Goal: Task Accomplishment & Management: Complete application form

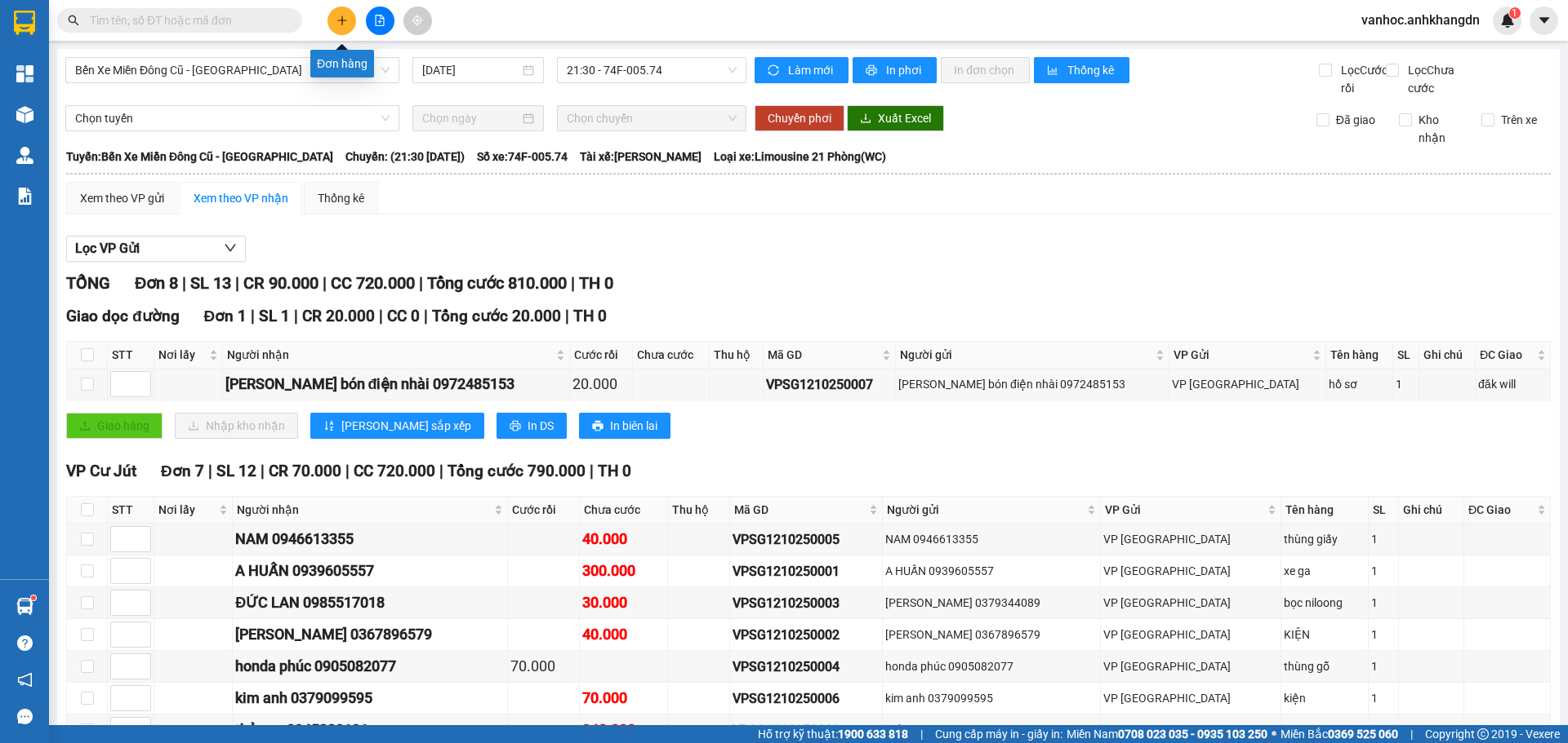
click at [334, 16] on button at bounding box center [342, 21] width 29 height 29
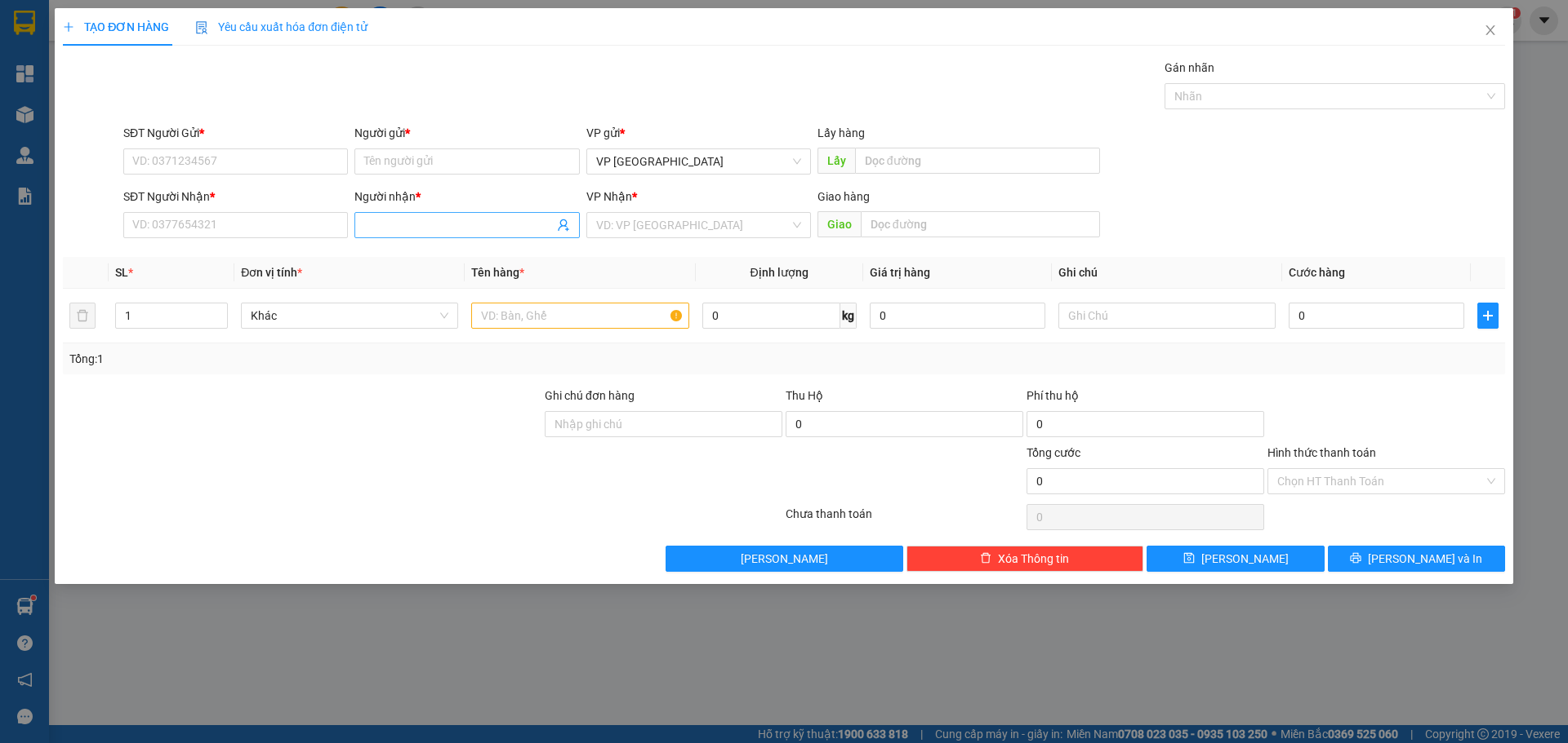
click at [411, 228] on input "Người nhận *" at bounding box center [458, 225] width 189 height 18
click at [257, 227] on input "SĐT Người Nhận *" at bounding box center [236, 225] width 224 height 26
click at [183, 255] on div "0978793901 - [PERSON_NAME]" at bounding box center [236, 258] width 205 height 18
type input "0978793901"
type input "C HỒNG"
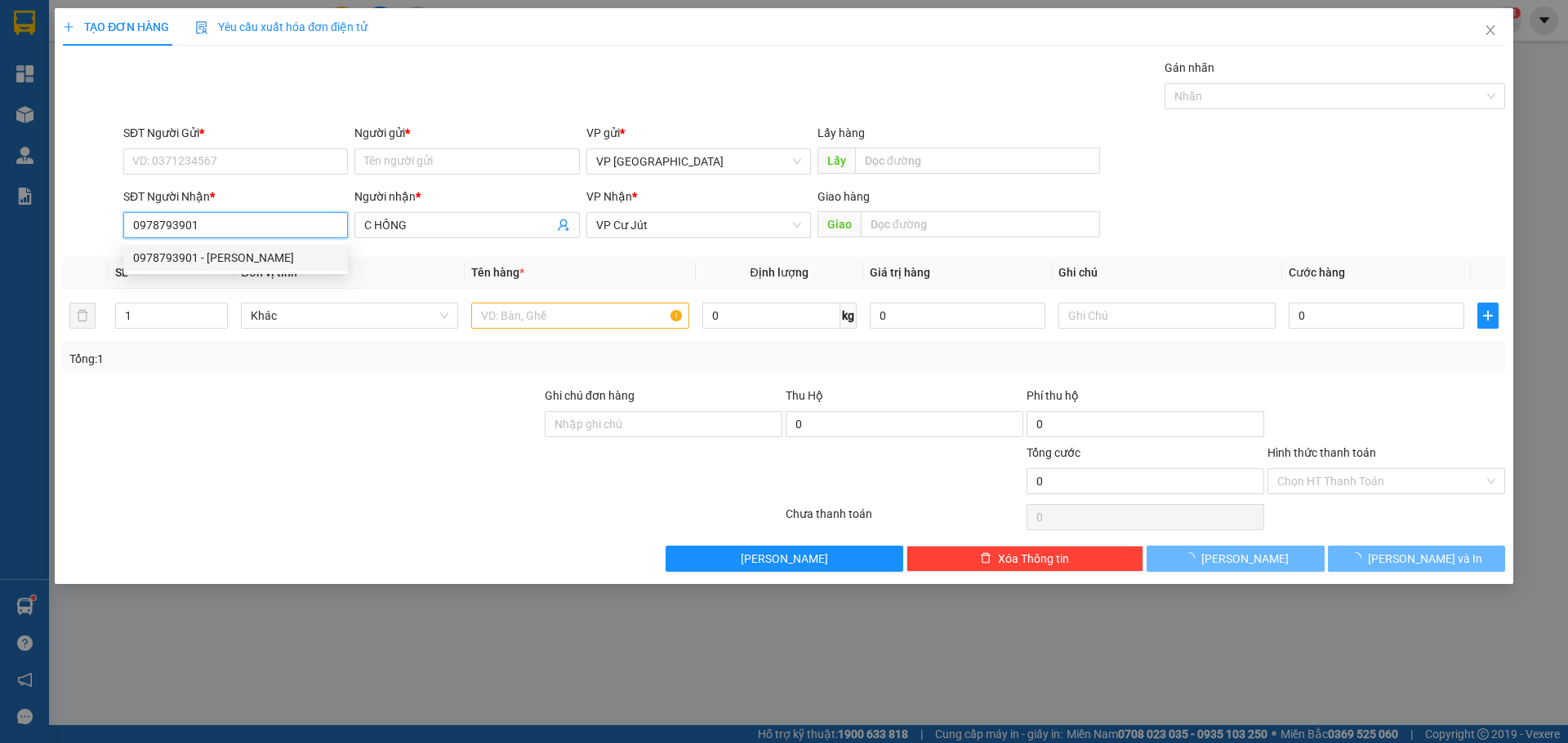
click at [86, 223] on div "SĐT Người [PERSON_NAME] * 0978793901 Người [PERSON_NAME] * C HỒNG [PERSON_NAME]…" at bounding box center [783, 215] width 1445 height 57
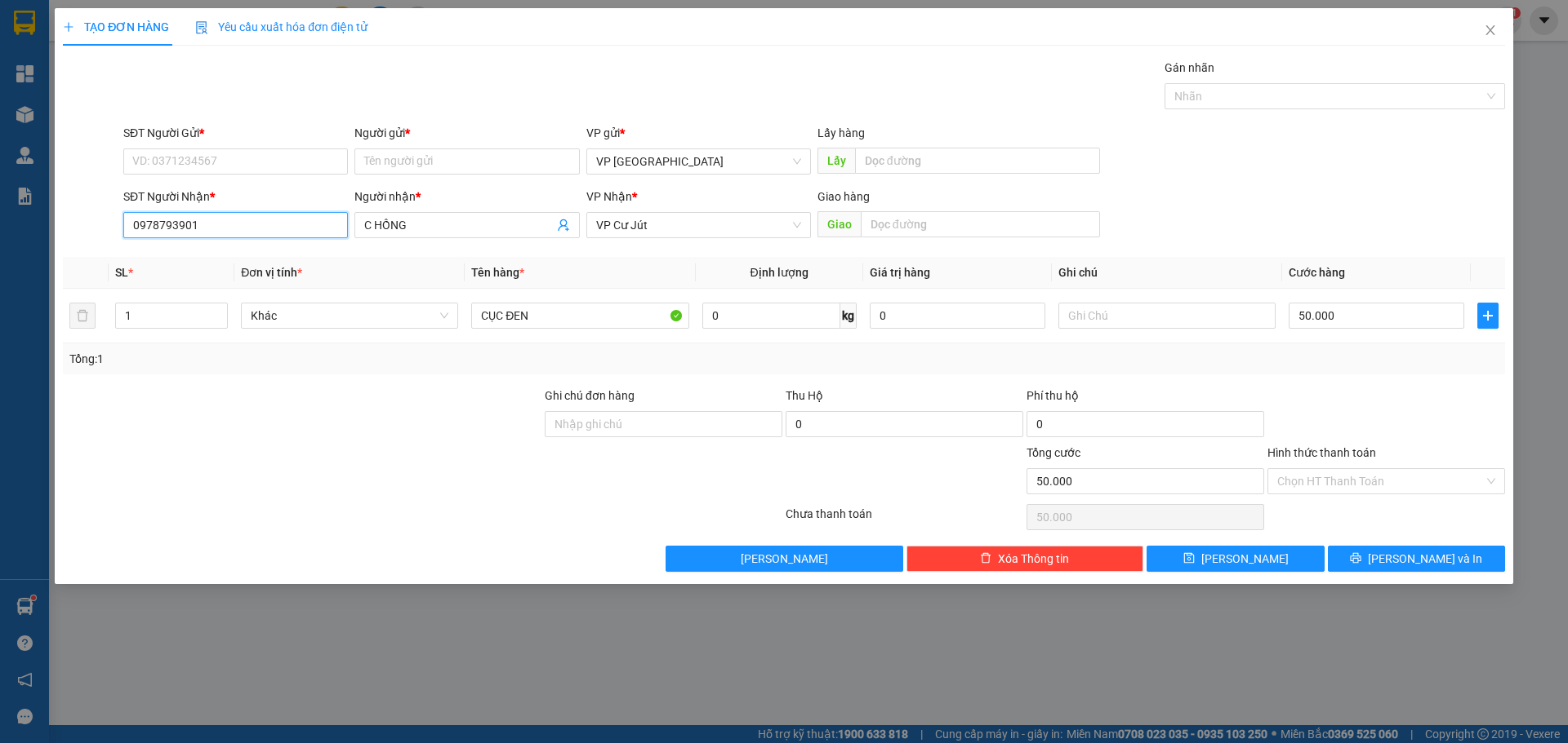
type input "50.000"
type input "0978793901"
click at [232, 159] on input "SĐT Người Gửi *" at bounding box center [236, 161] width 224 height 26
paste input "0978793901"
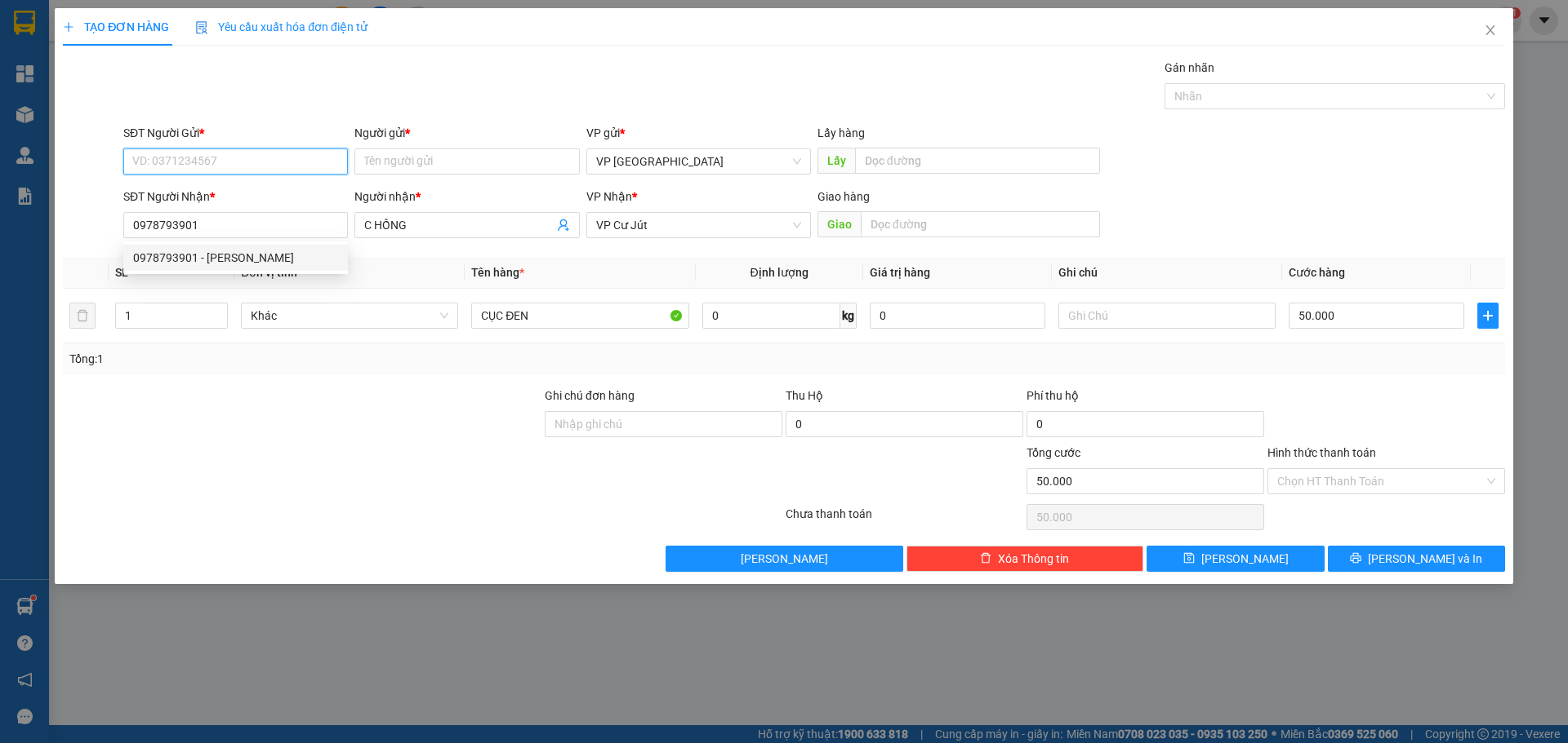
type input "0978793901"
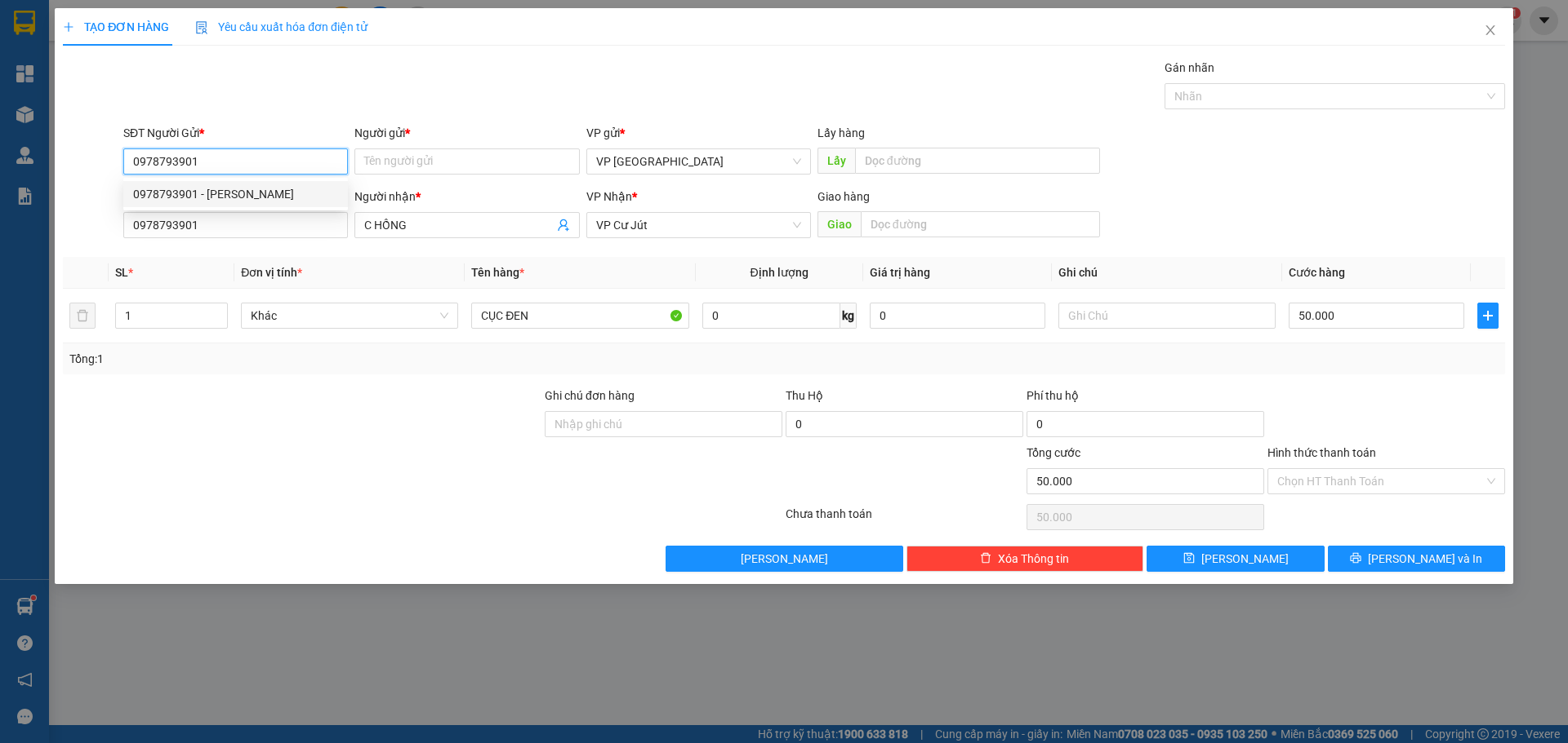
click at [228, 201] on div "0978793901 - [PERSON_NAME]" at bounding box center [236, 194] width 205 height 18
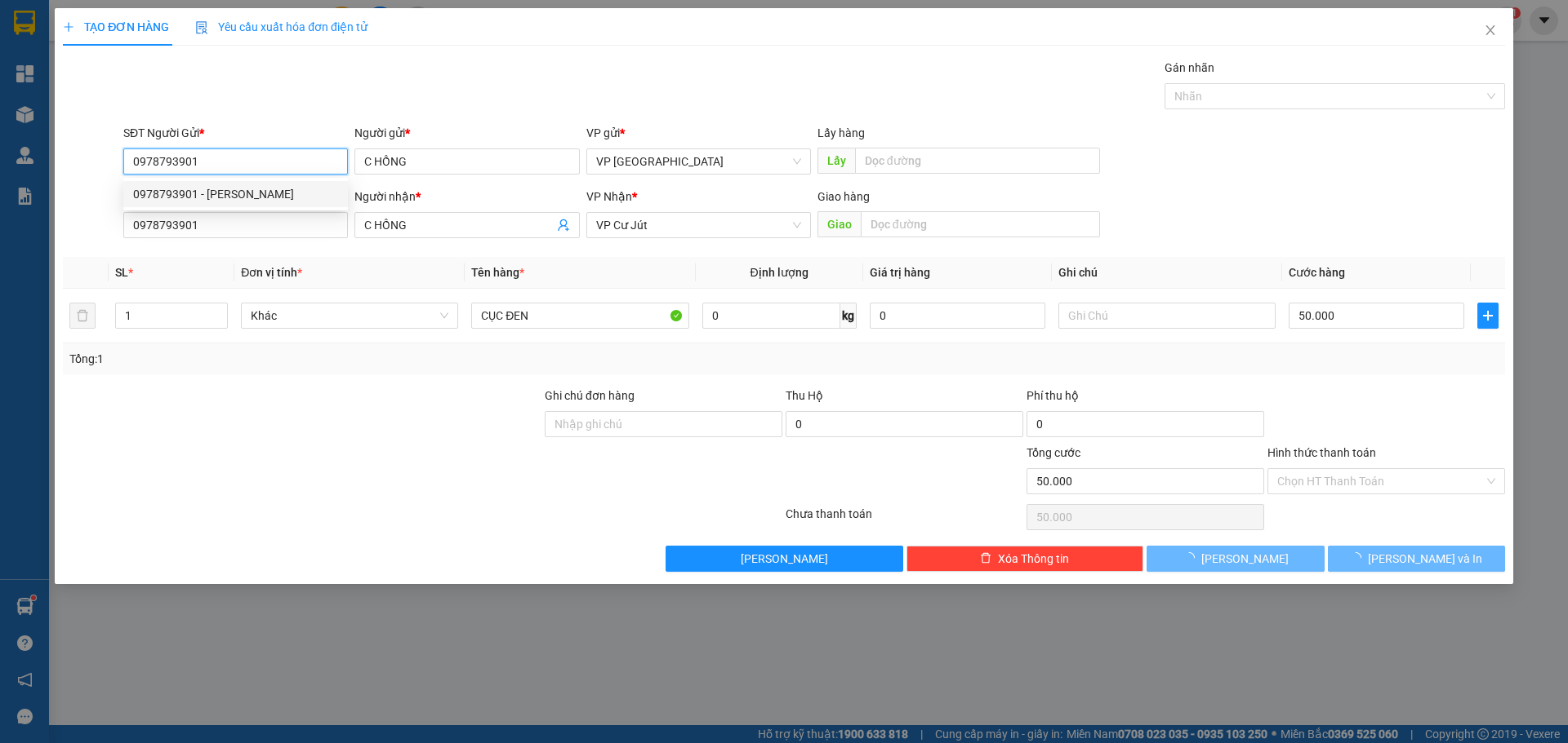
type input "C HỒNG"
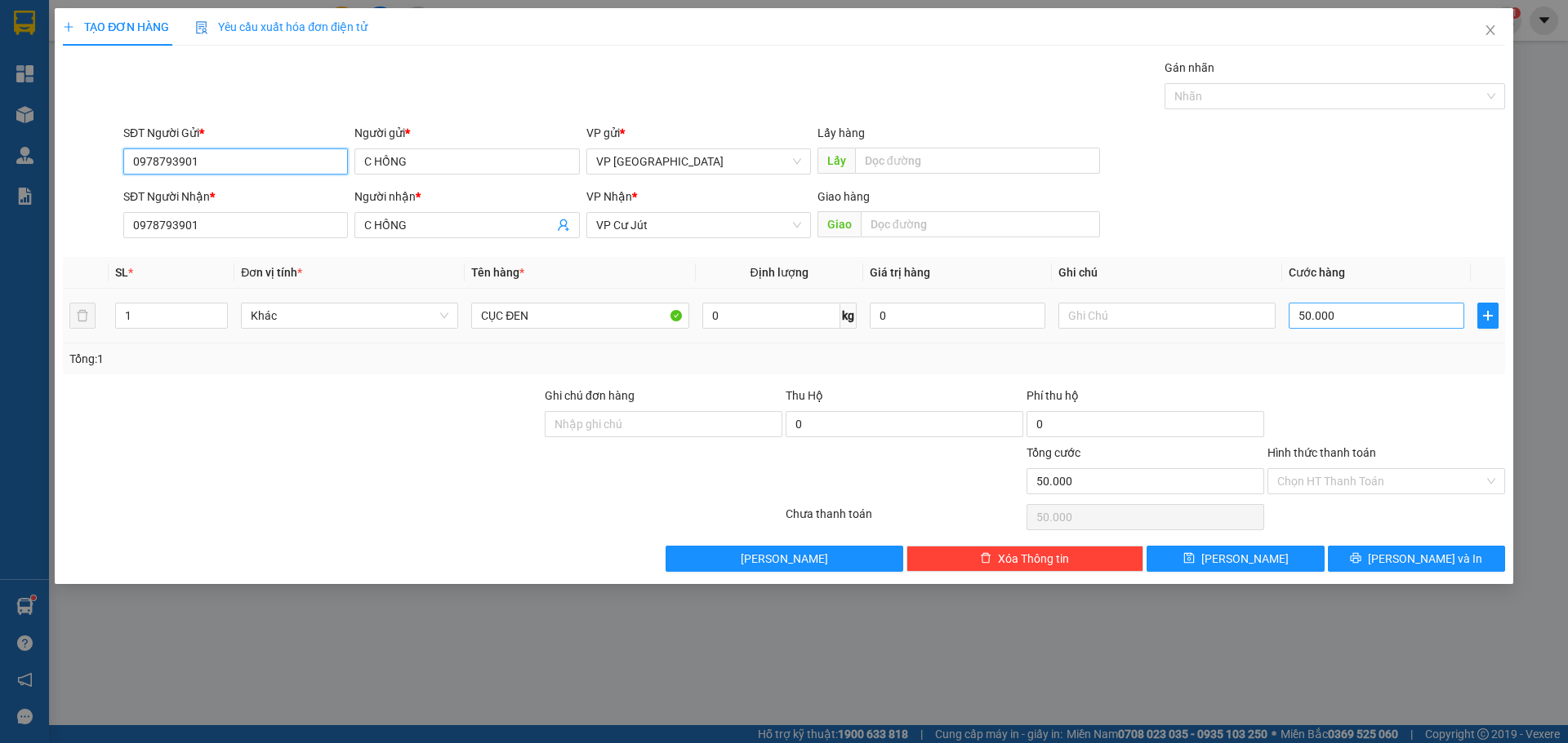
type input "0978793901"
click at [1393, 329] on input "50.000" at bounding box center [1377, 315] width 176 height 26
type input "4"
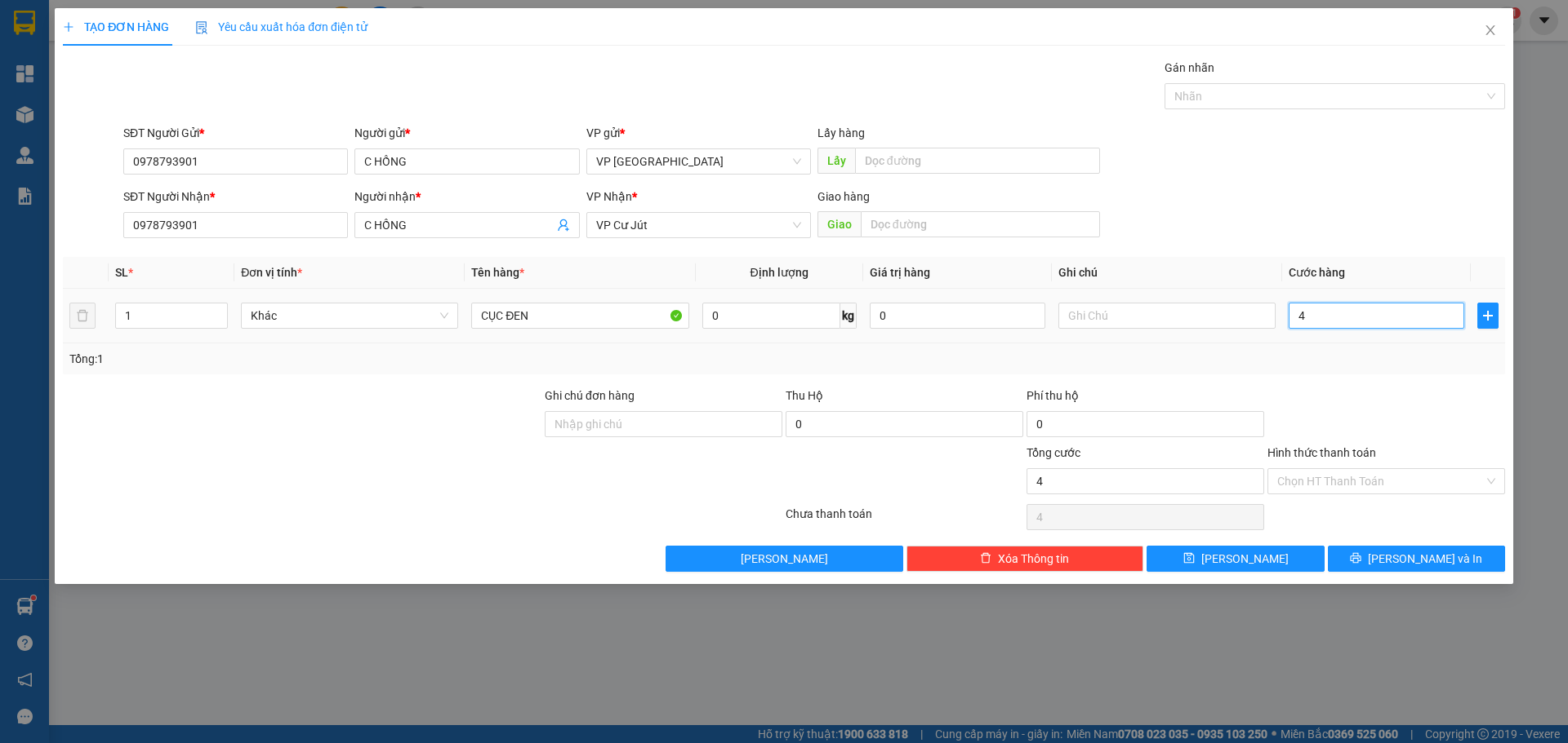
type input "40"
type input "400"
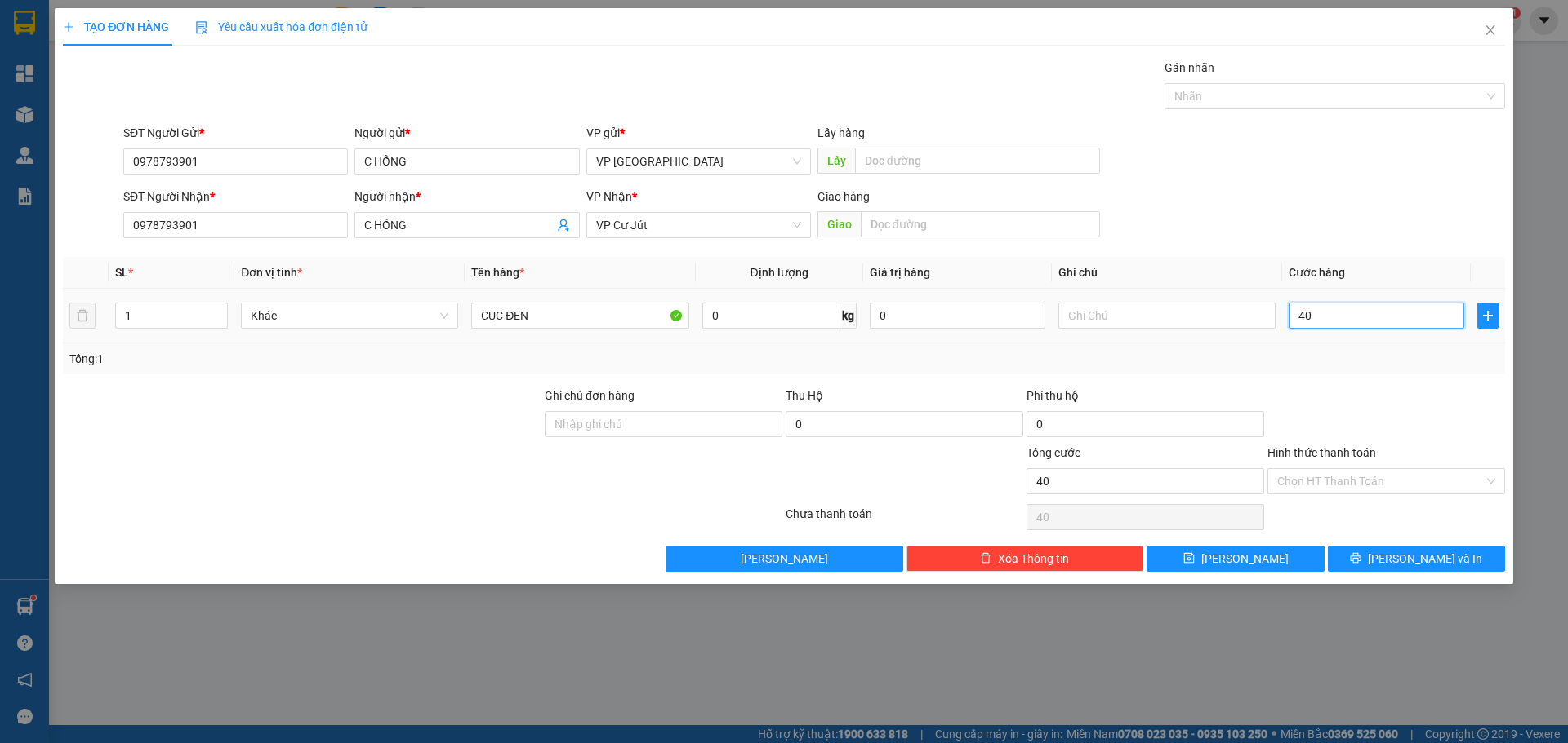
type input "400"
type input "4.000"
type input "40.000"
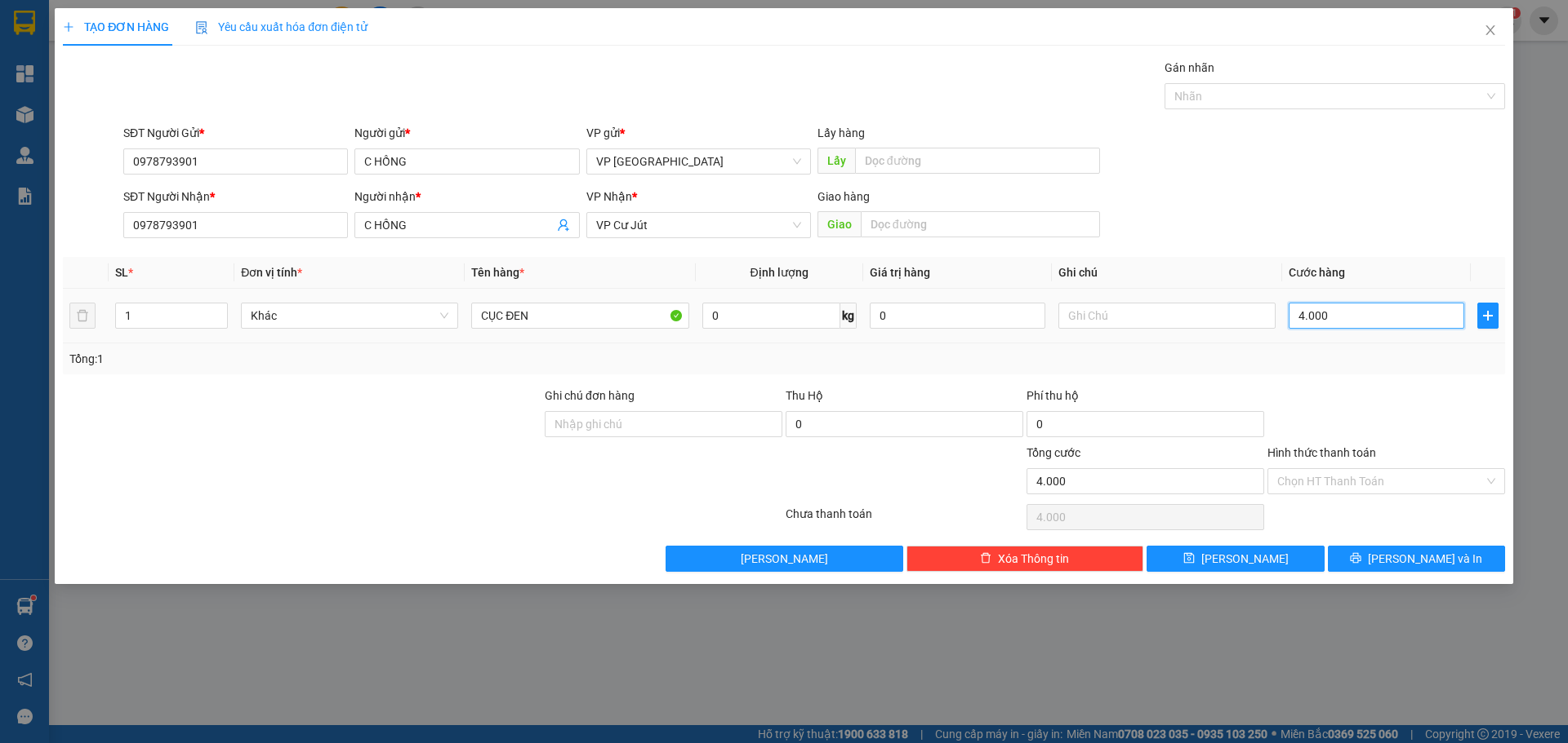
type input "40.000"
click at [1421, 557] on span "[PERSON_NAME] và In" at bounding box center [1425, 558] width 114 height 18
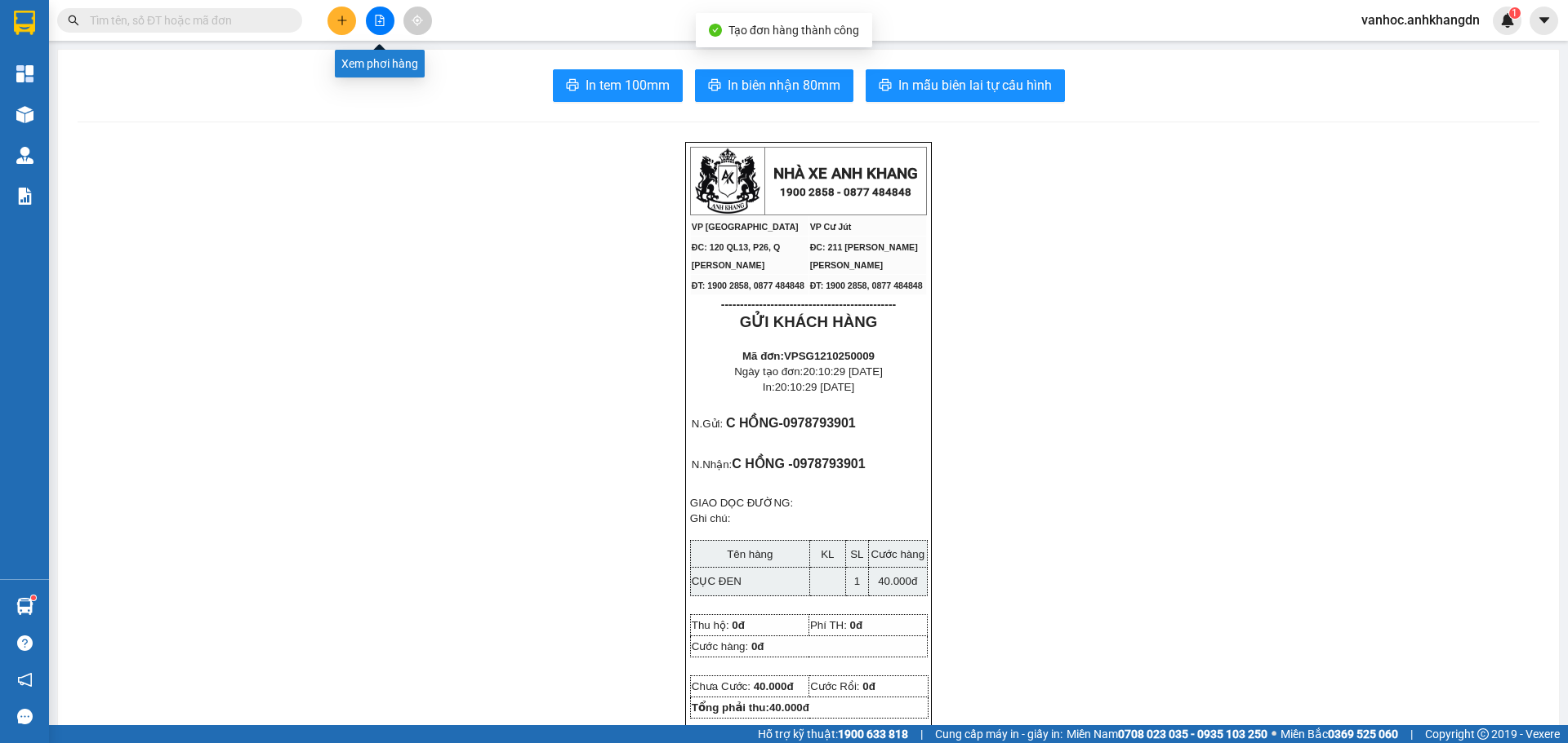
click at [378, 25] on button at bounding box center [380, 21] width 29 height 29
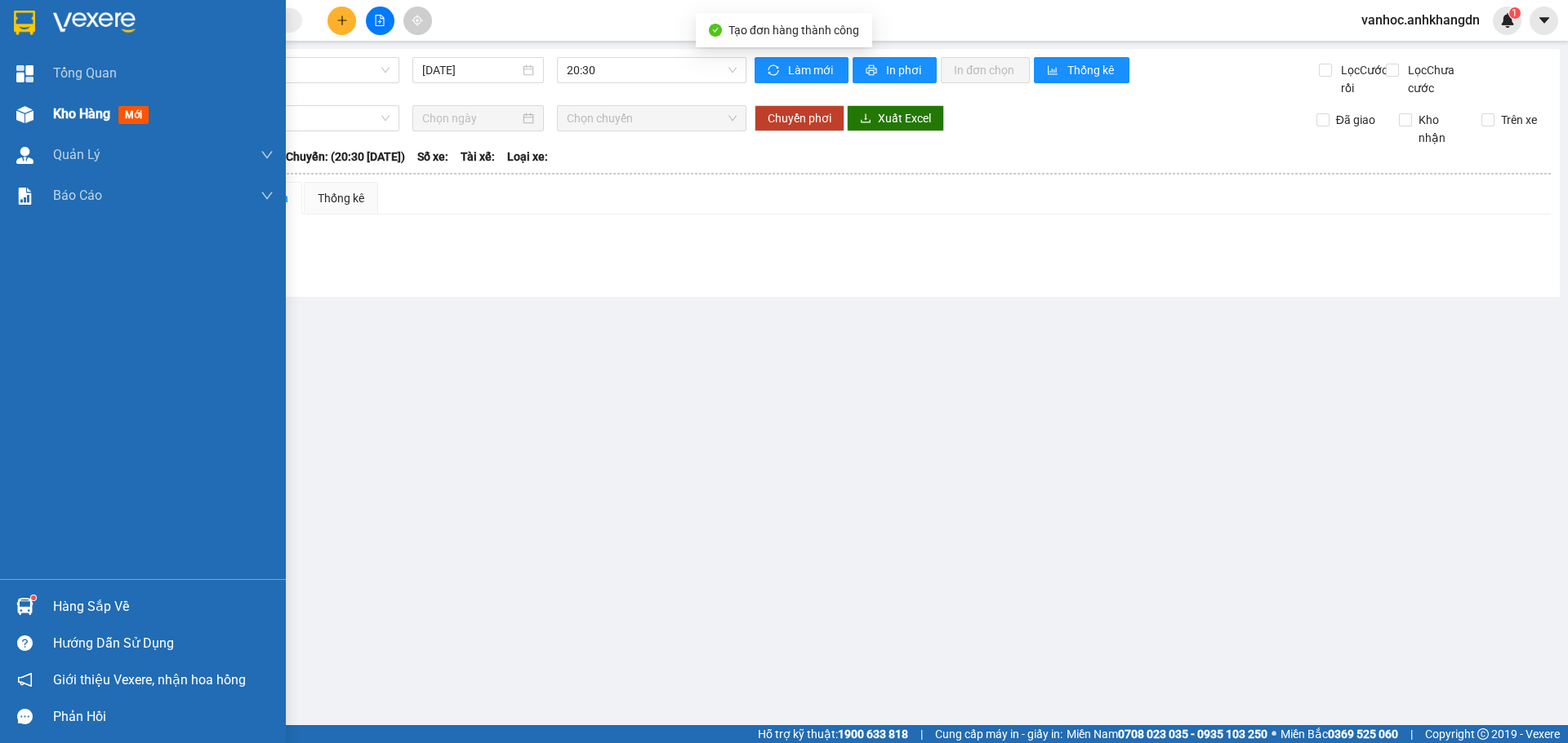
click at [33, 102] on div at bounding box center [25, 115] width 29 height 29
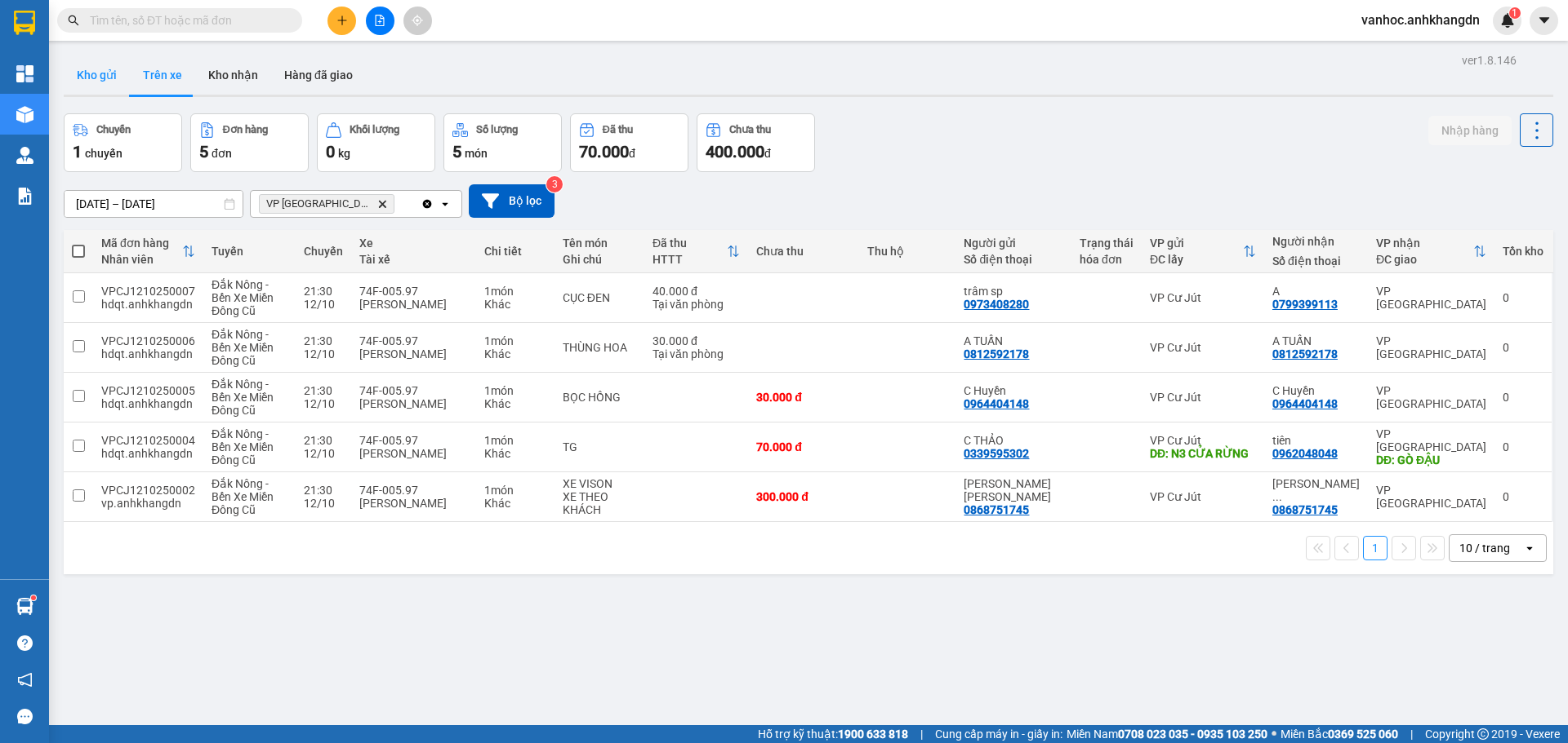
drag, startPoint x: 100, startPoint y: 82, endPoint x: 121, endPoint y: 90, distance: 22.5
click at [99, 82] on button "Kho gửi" at bounding box center [97, 74] width 66 height 40
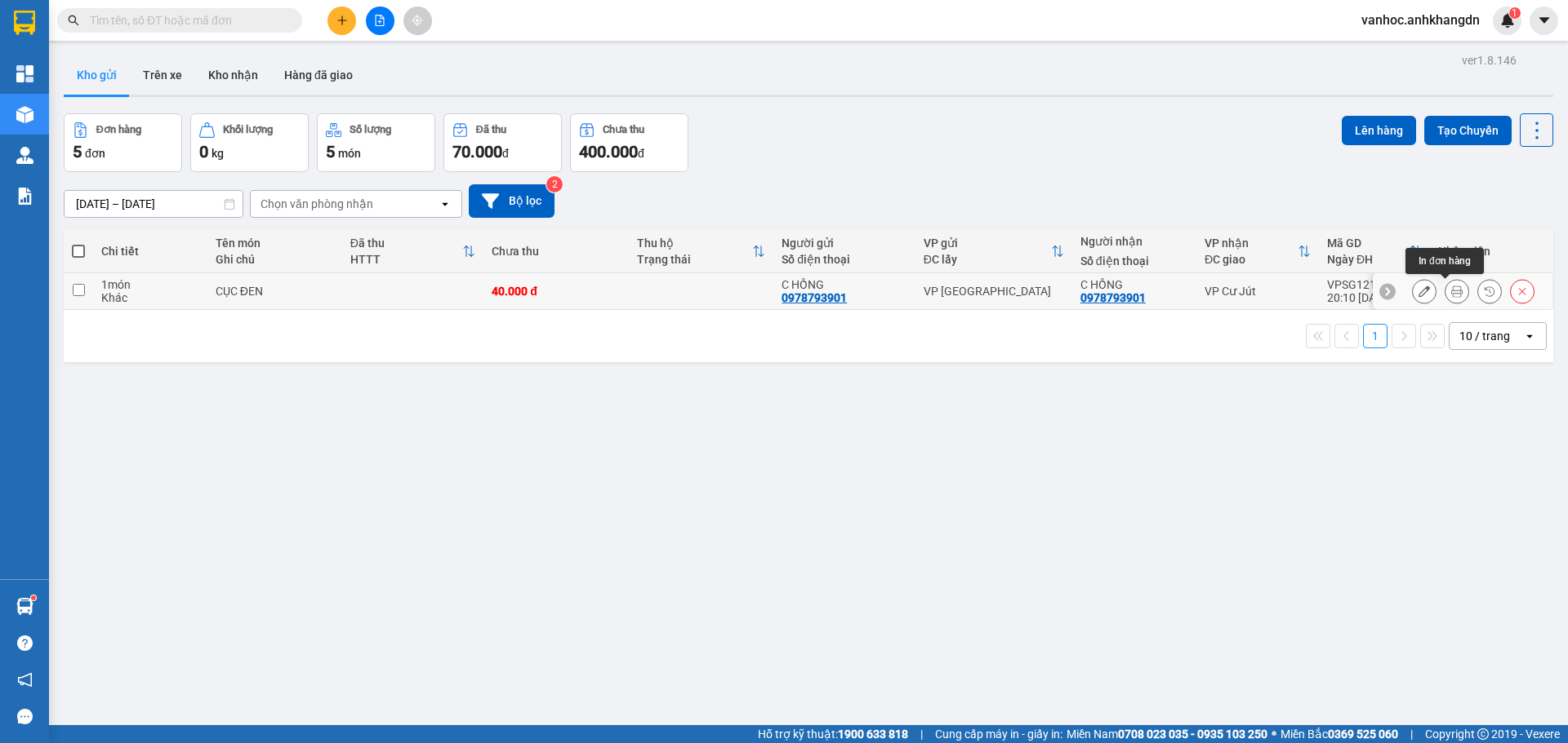
click at [1451, 291] on icon at bounding box center [1457, 292] width 12 height 12
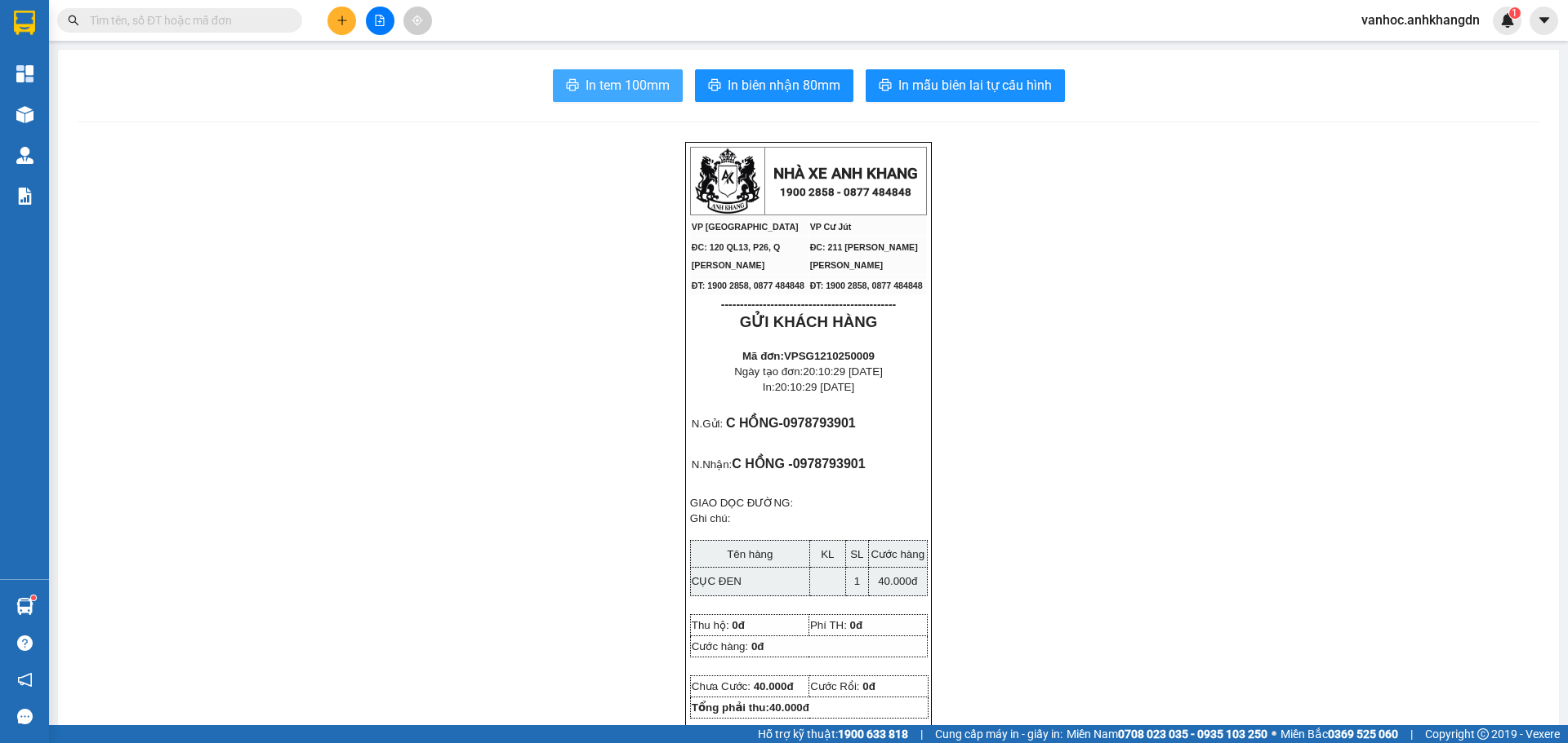
click at [618, 78] on span "In tem 100mm" at bounding box center [627, 85] width 84 height 20
click at [823, 95] on span "In biên nhận 80mm" at bounding box center [784, 85] width 113 height 20
